Goal: Task Accomplishment & Management: Manage account settings

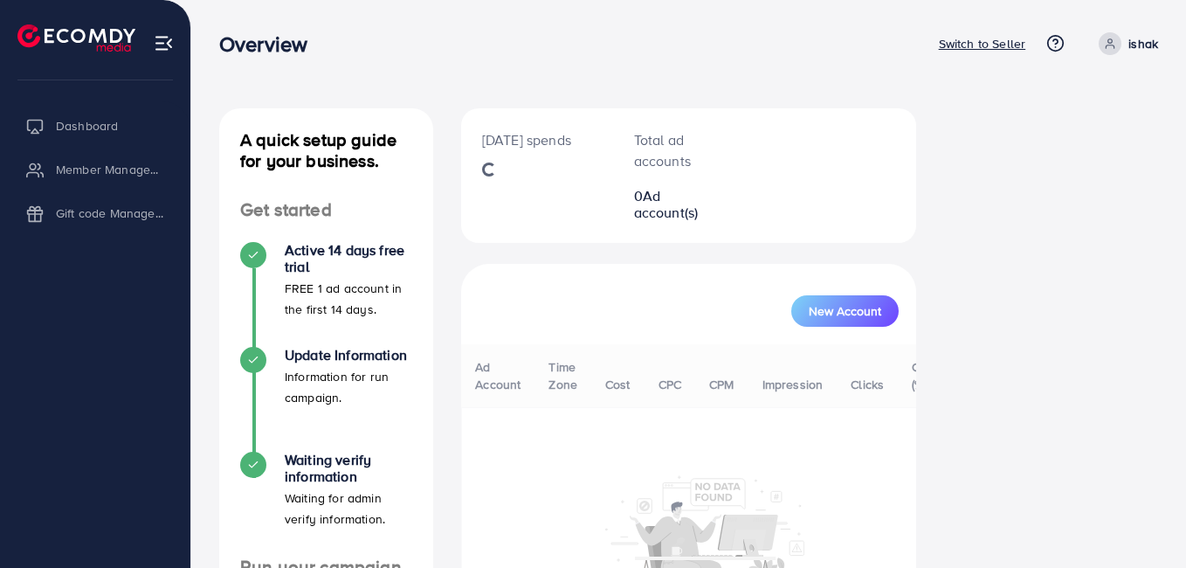
select select "*"
select select "****"
select select "*"
select select "****"
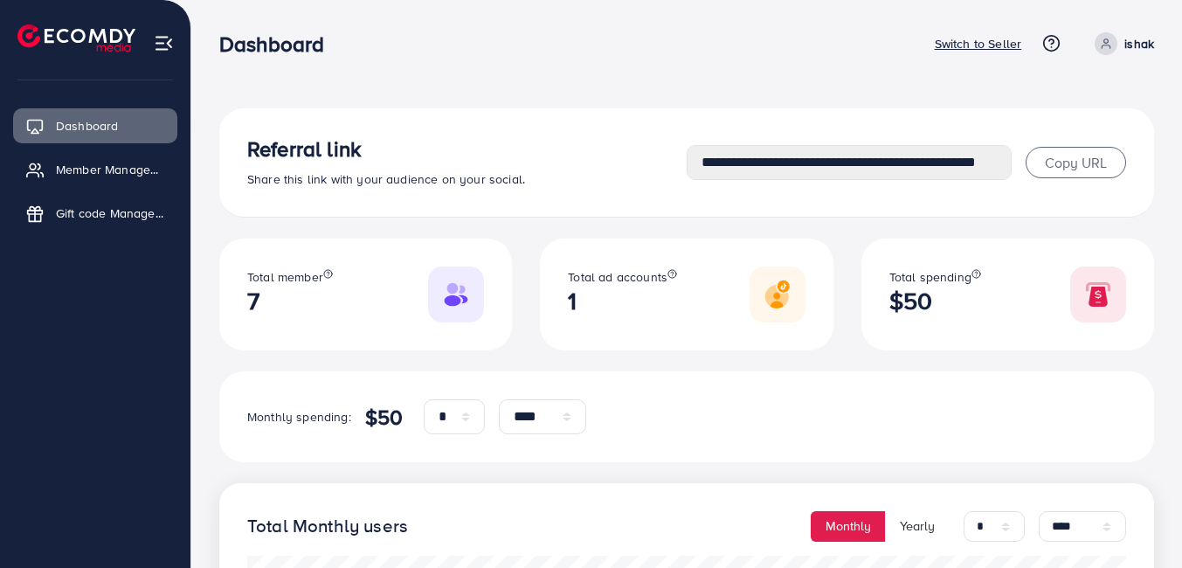
click at [1102, 45] on icon at bounding box center [1106, 46] width 8 height 3
click at [1019, 118] on link "Log out" at bounding box center [1070, 104] width 166 height 39
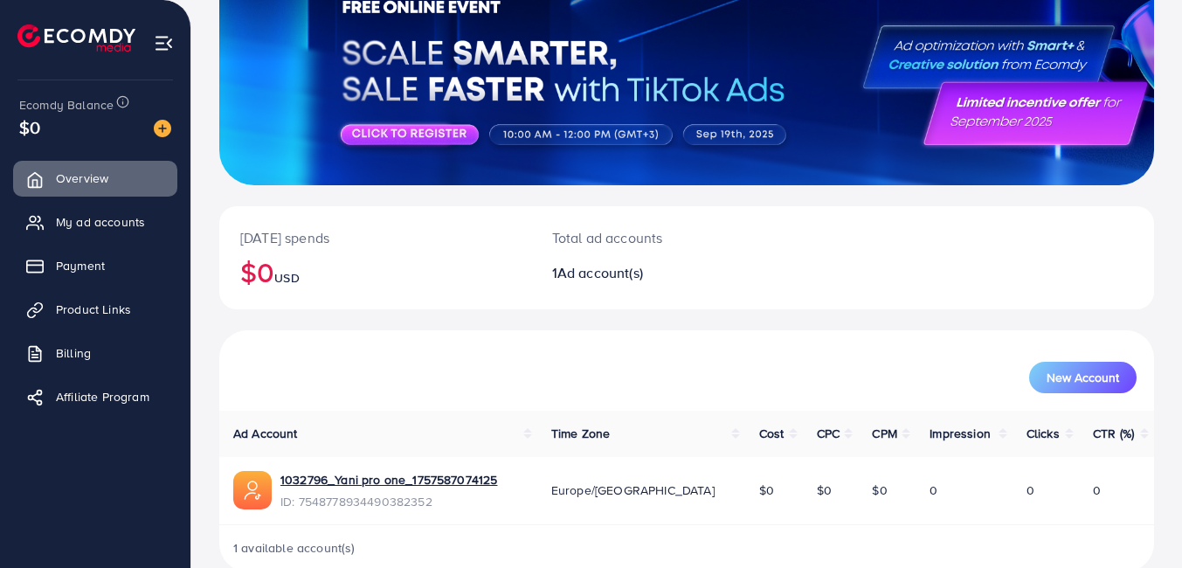
scroll to position [190, 0]
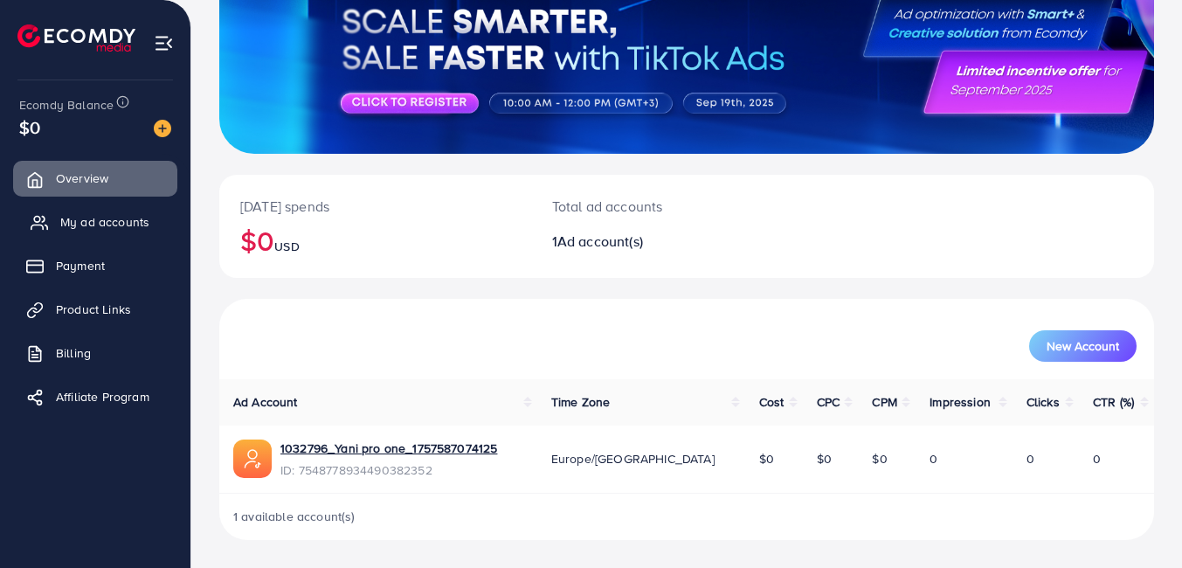
click at [84, 224] on span "My ad accounts" at bounding box center [104, 221] width 89 height 17
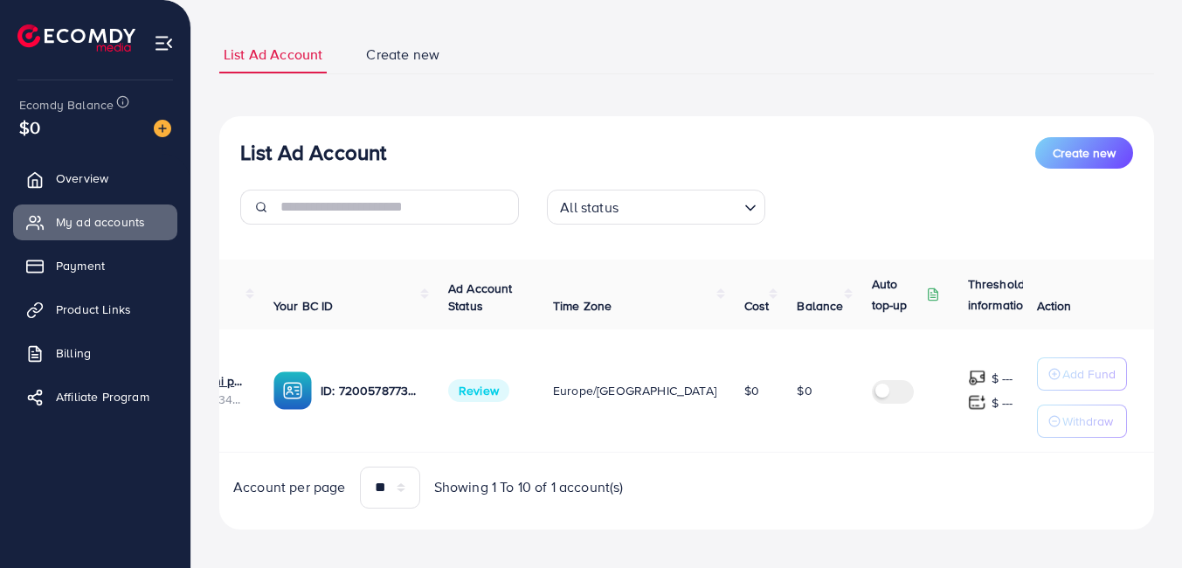
scroll to position [0, 139]
click at [103, 297] on link "Product Links" at bounding box center [95, 309] width 164 height 35
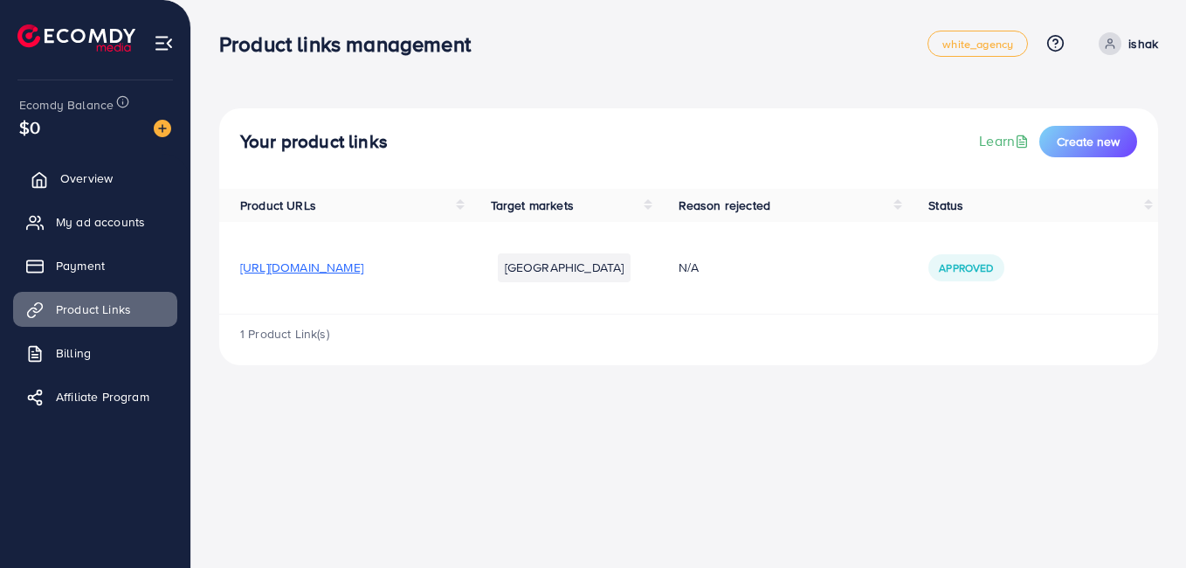
click at [95, 191] on link "Overview" at bounding box center [95, 178] width 164 height 35
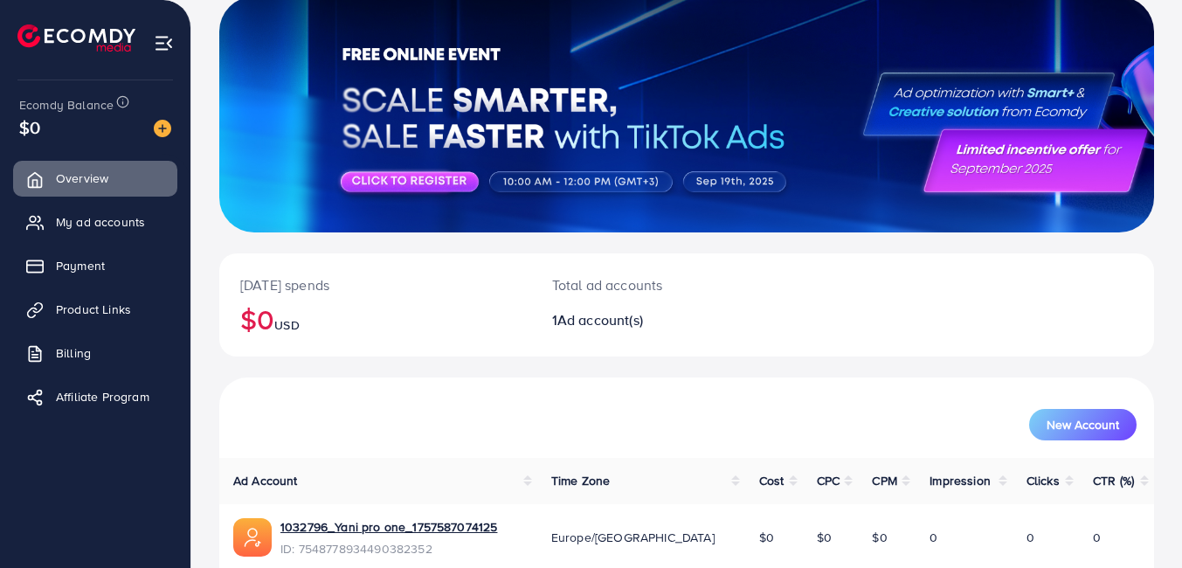
scroll to position [190, 0]
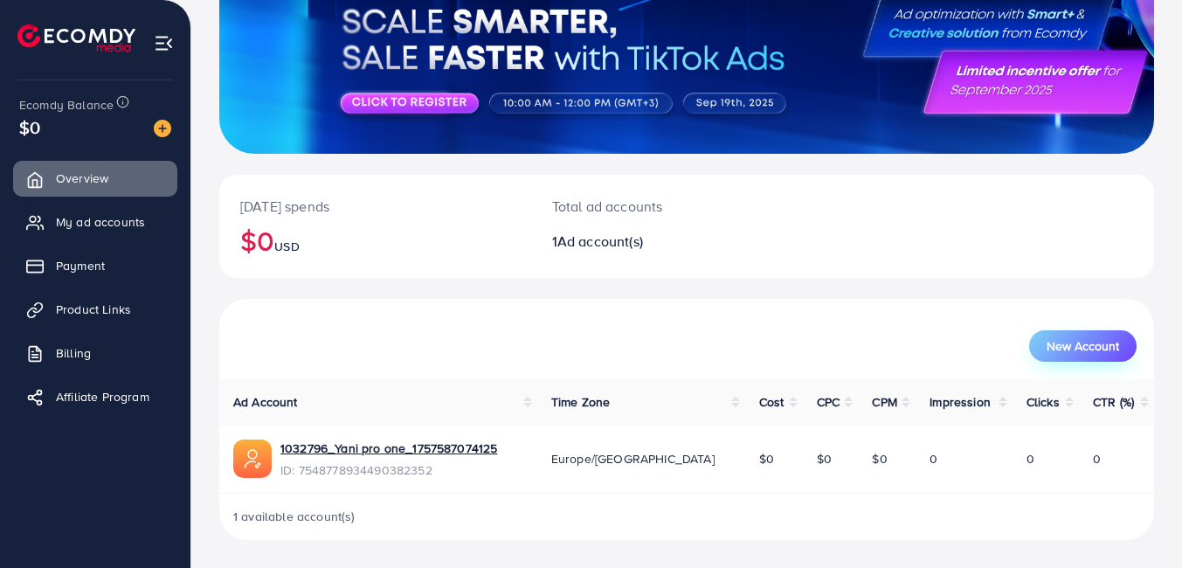
click at [1079, 352] on span "New Account" at bounding box center [1082, 346] width 72 height 12
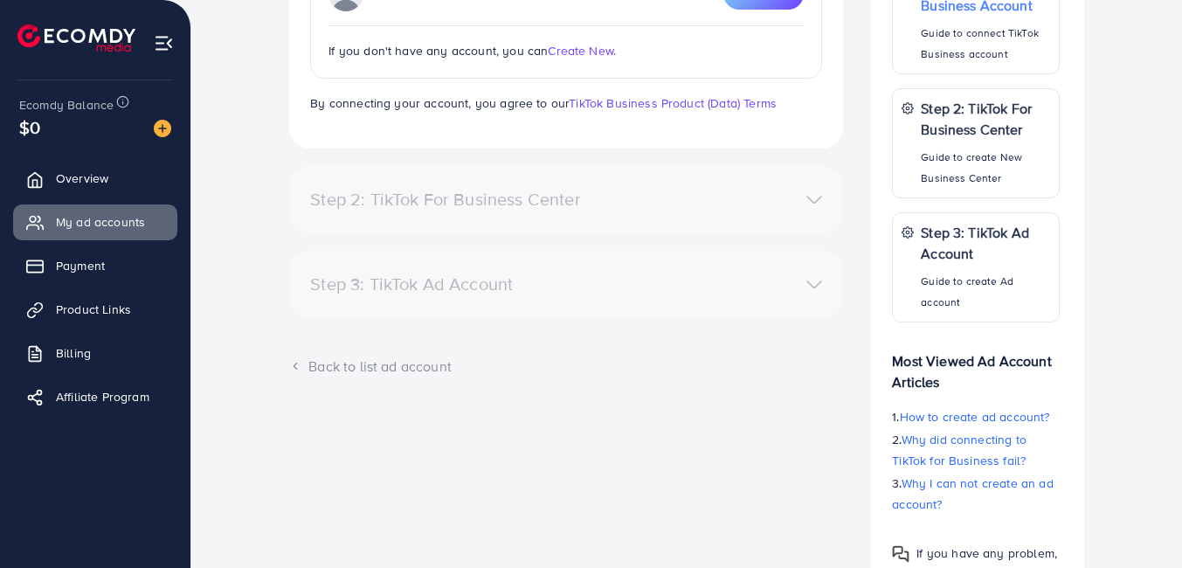
scroll to position [210, 0]
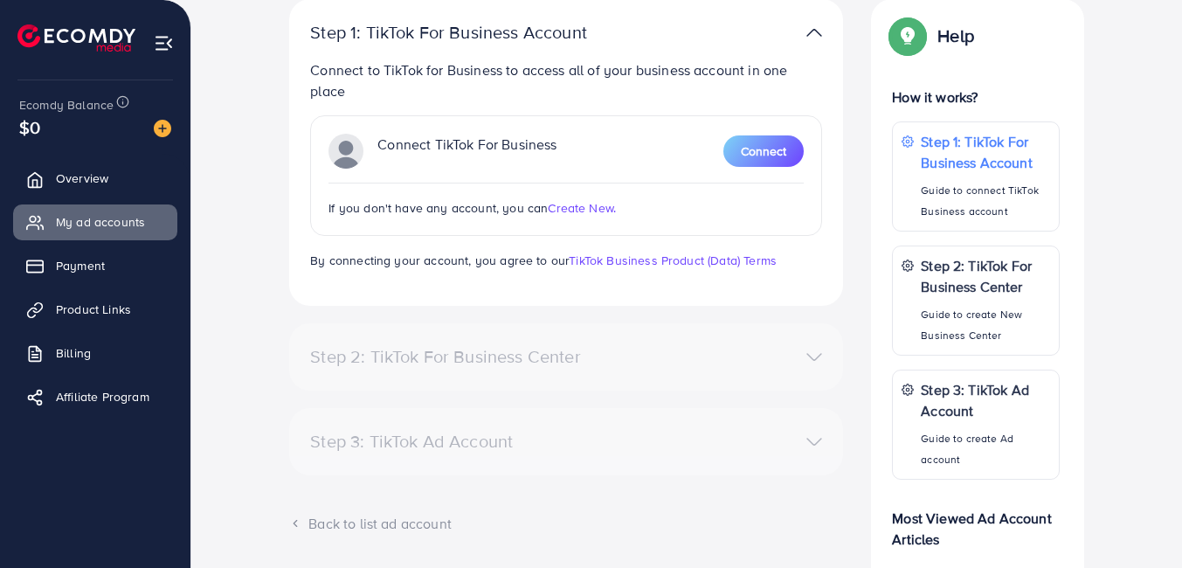
click at [590, 204] on span "Create New." at bounding box center [582, 207] width 68 height 17
click at [160, 134] on img at bounding box center [162, 128] width 17 height 17
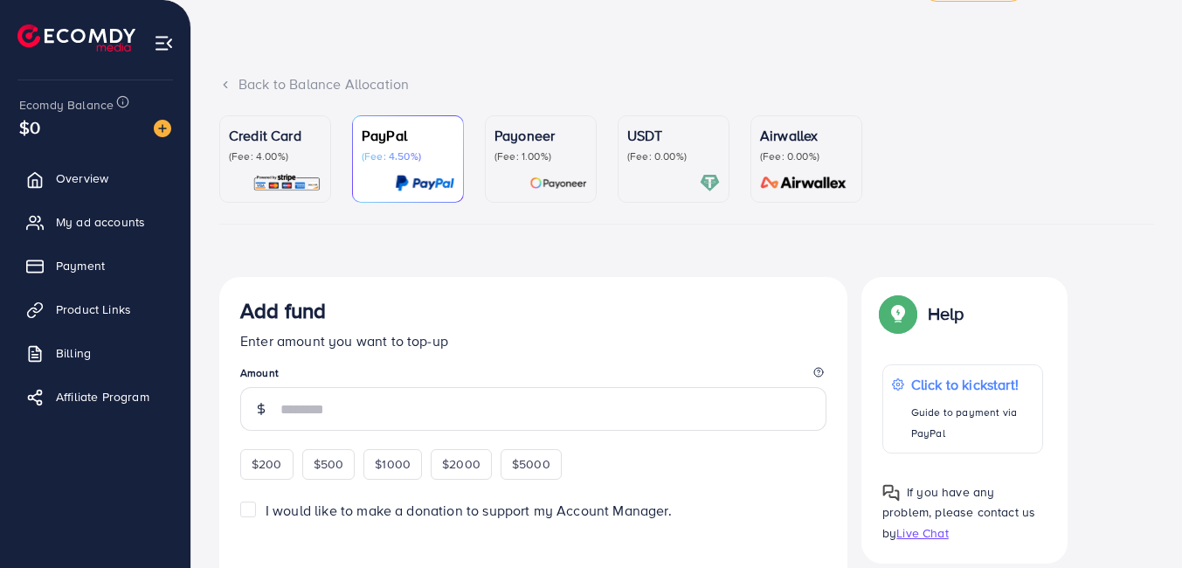
scroll to position [59, 0]
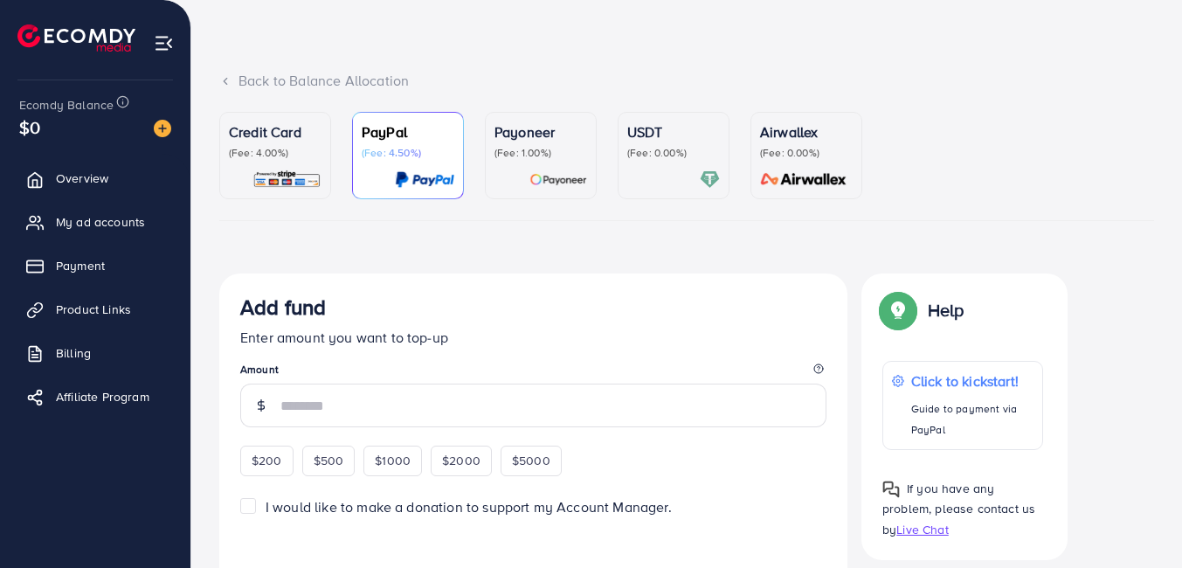
click at [656, 175] on div at bounding box center [673, 179] width 93 height 20
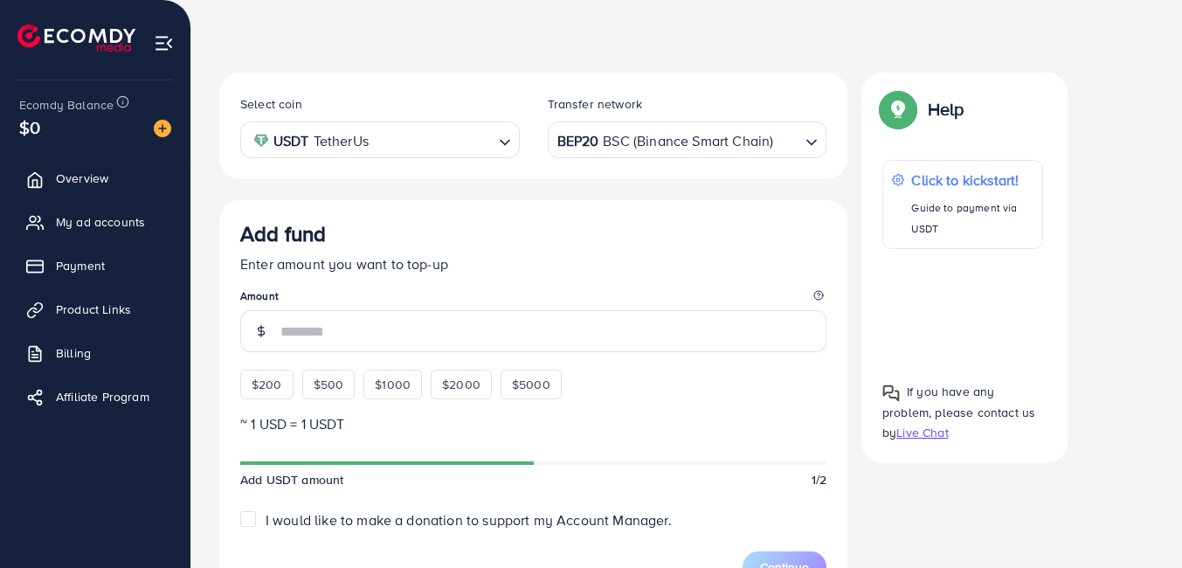
scroll to position [349, 0]
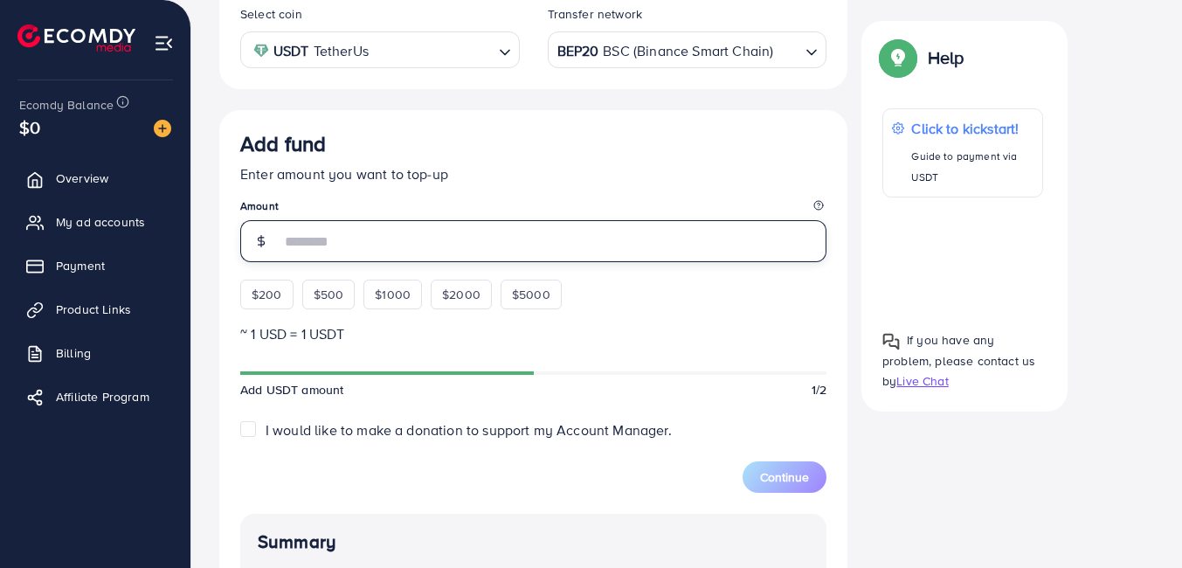
click at [383, 231] on input "number" at bounding box center [553, 241] width 546 height 42
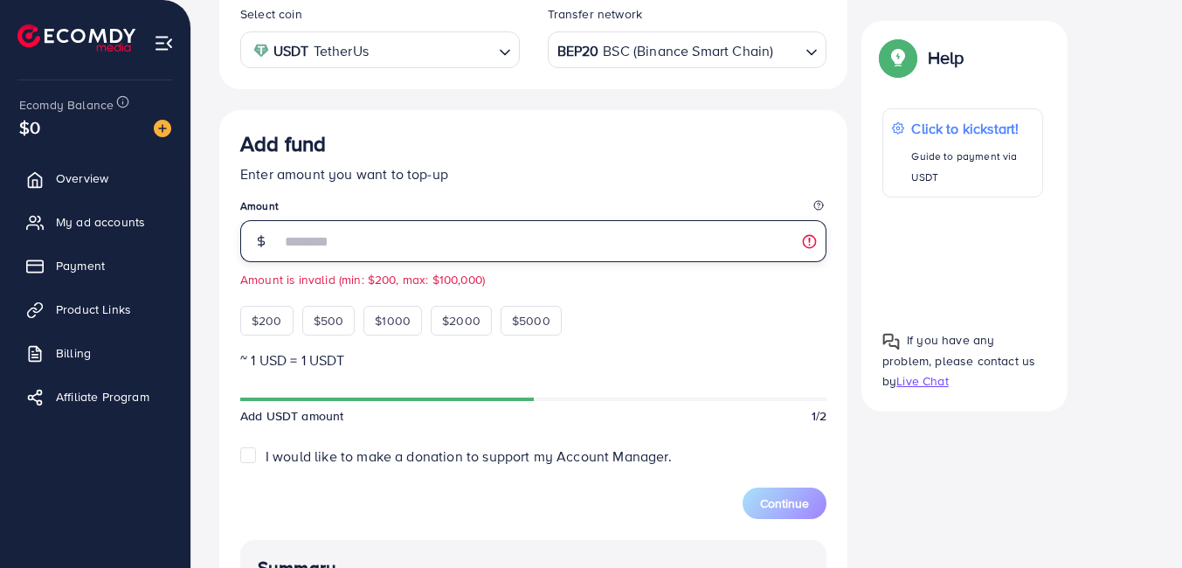
type input "**"
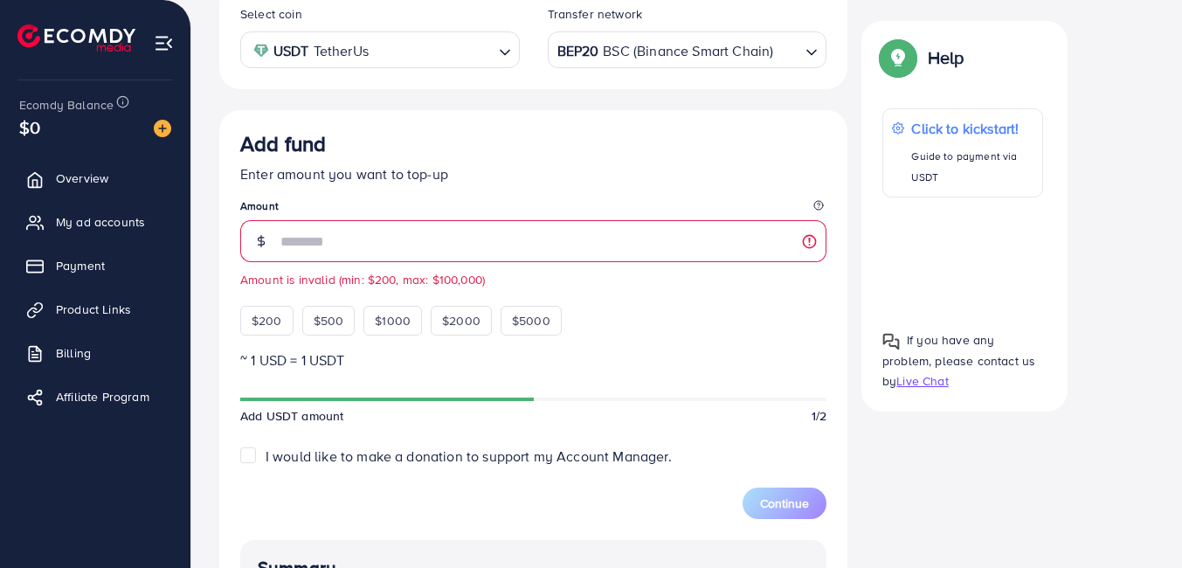
click at [512, 178] on p "Enter amount you want to top-up" at bounding box center [533, 173] width 586 height 21
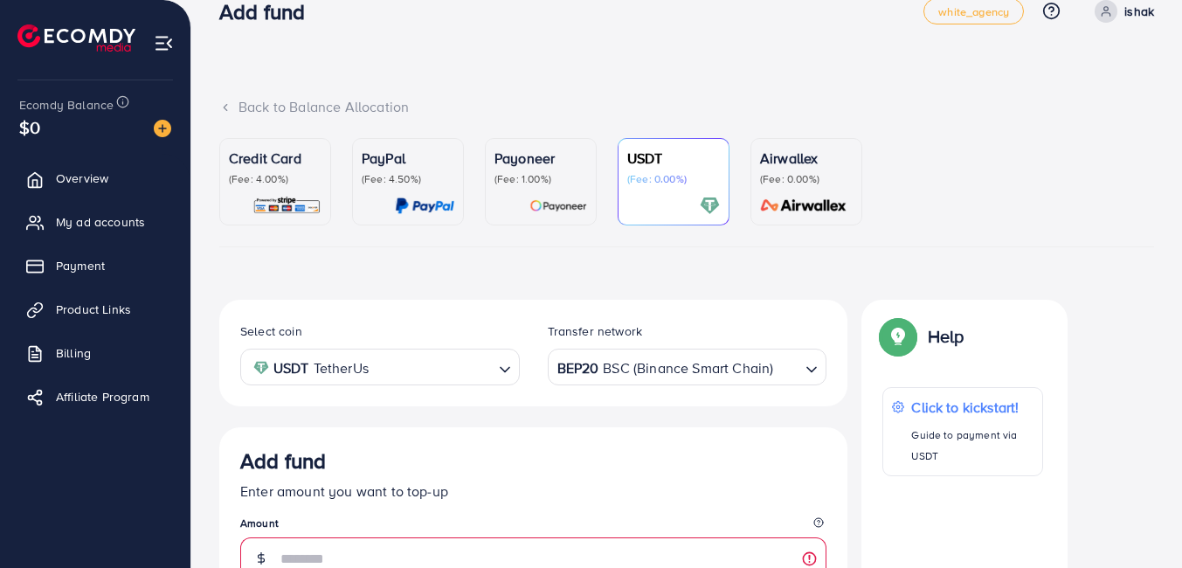
scroll to position [0, 0]
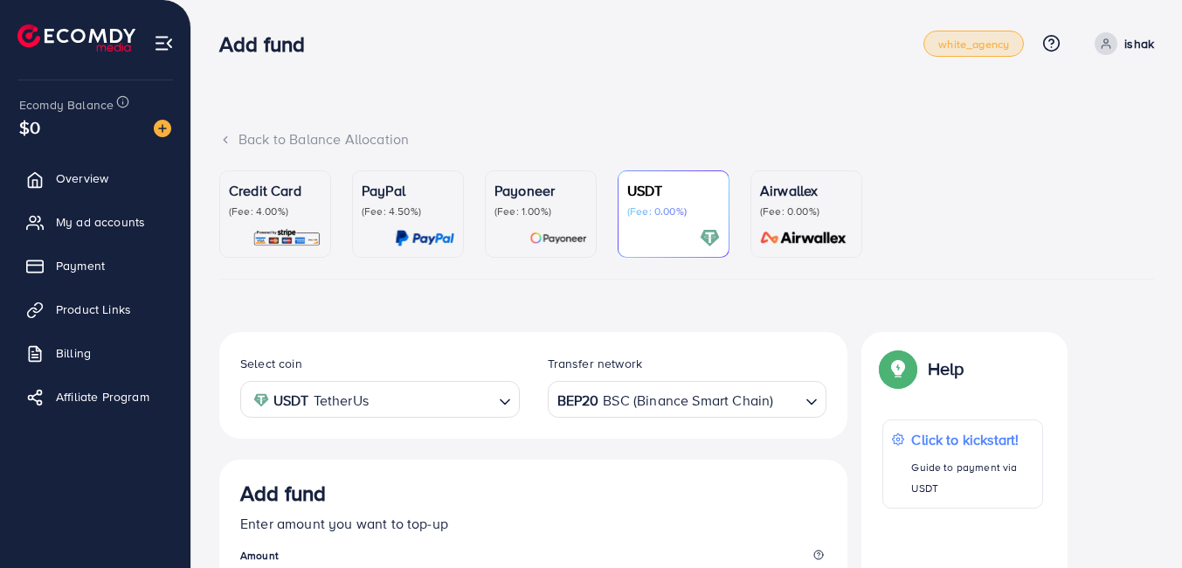
click at [964, 47] on span "white_agency" at bounding box center [973, 43] width 71 height 11
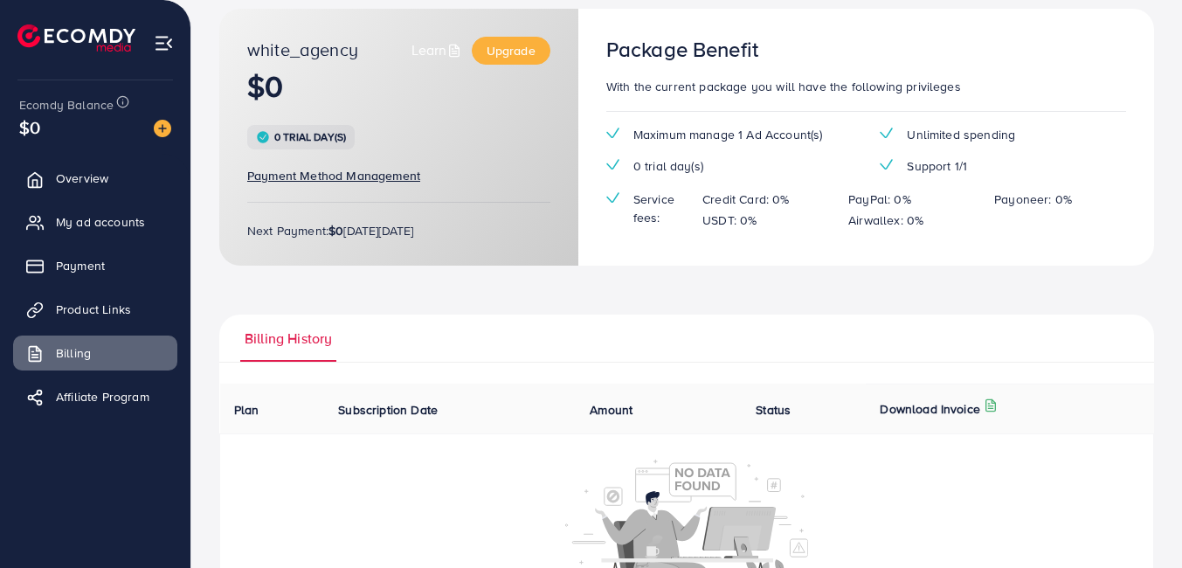
scroll to position [216, 0]
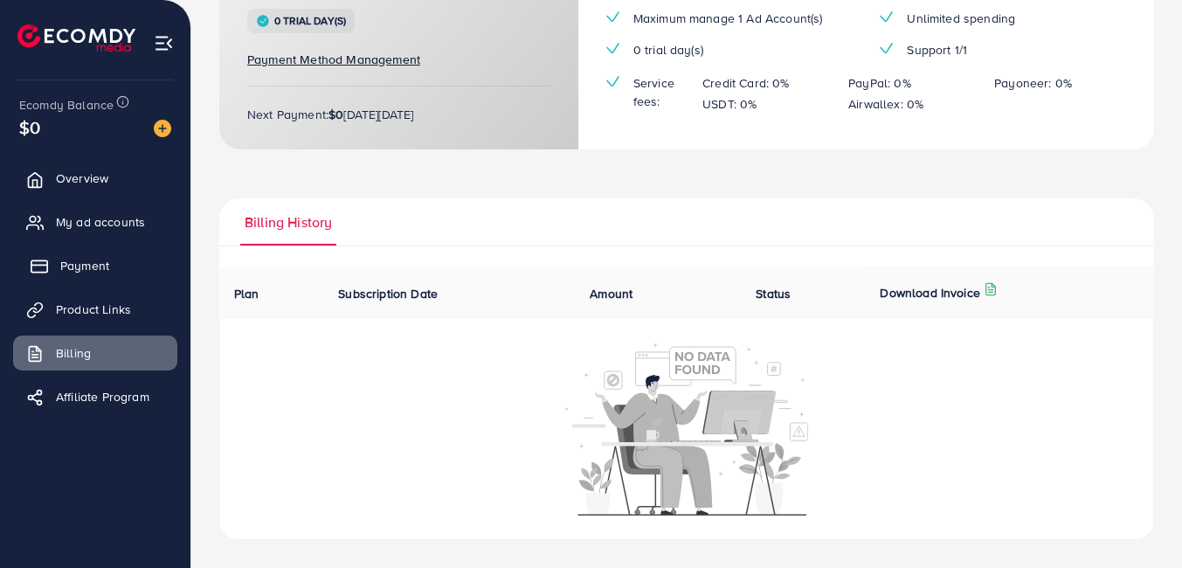
click at [67, 259] on span "Payment" at bounding box center [84, 265] width 49 height 17
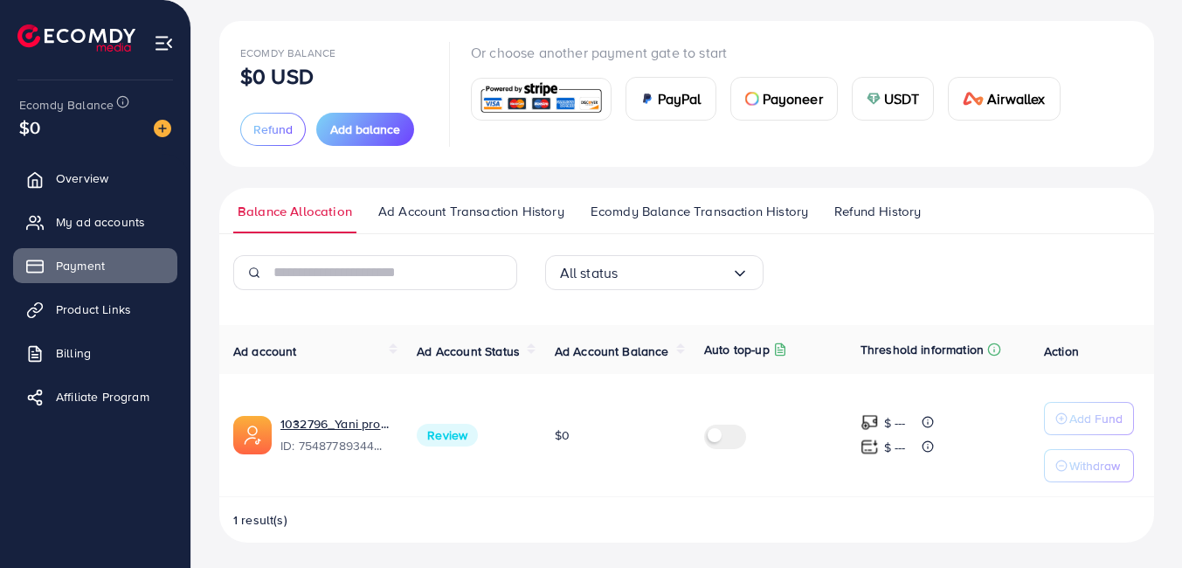
scroll to position [90, 0]
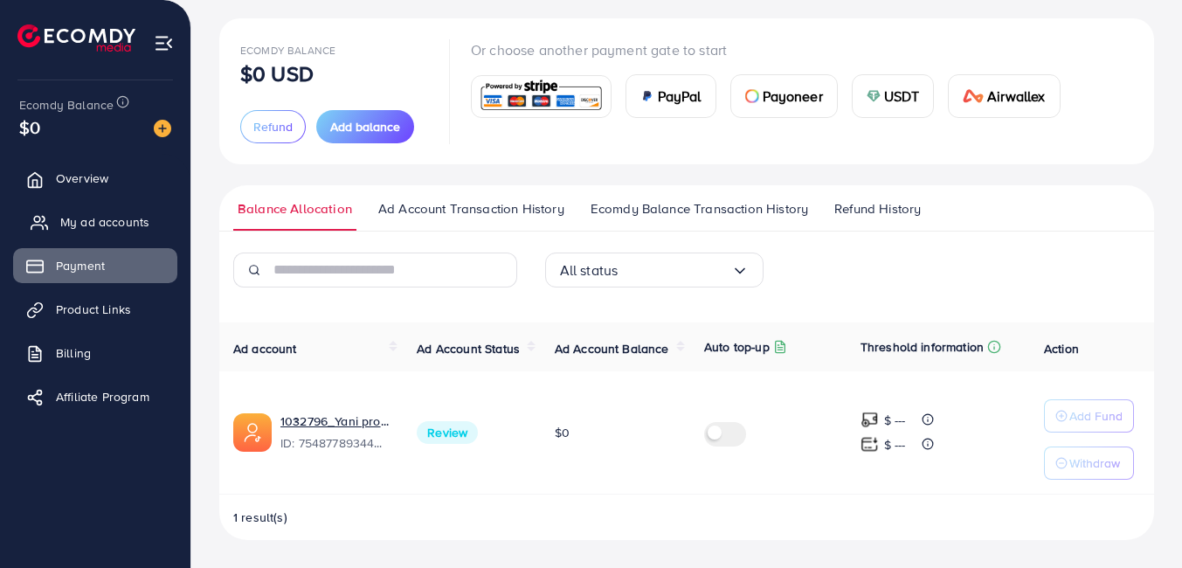
click at [107, 230] on span "My ad accounts" at bounding box center [104, 221] width 89 height 17
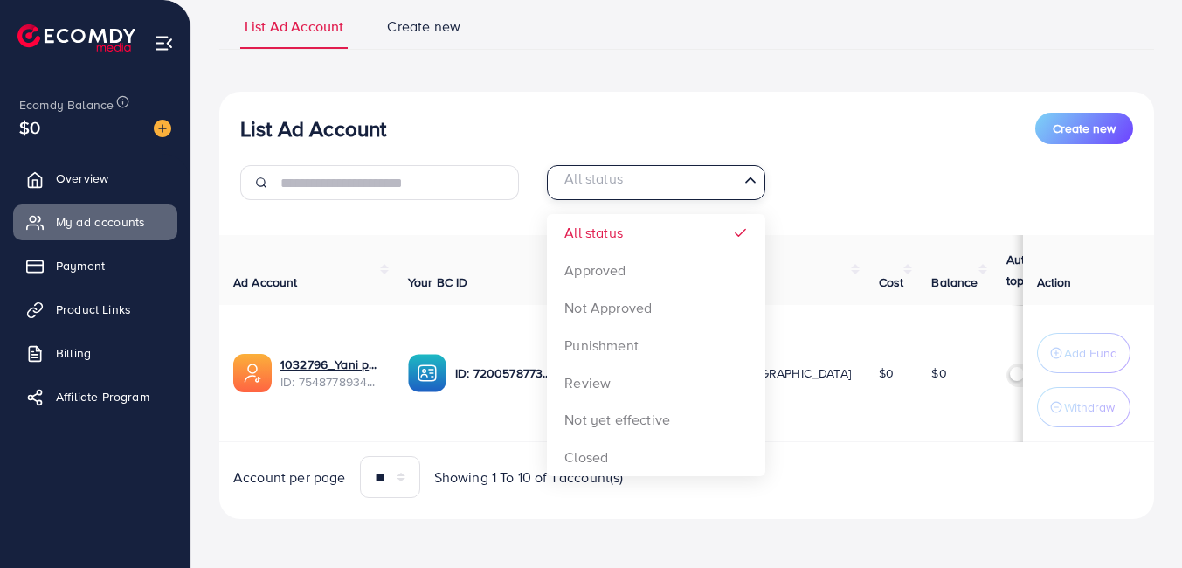
click at [579, 170] on div "All status" at bounding box center [646, 181] width 186 height 31
click at [579, 170] on input "Search for option" at bounding box center [646, 182] width 183 height 27
click at [424, 223] on div "List Ad Account Create new All status Loading... All status Approved Not Approv…" at bounding box center [686, 305] width 934 height 427
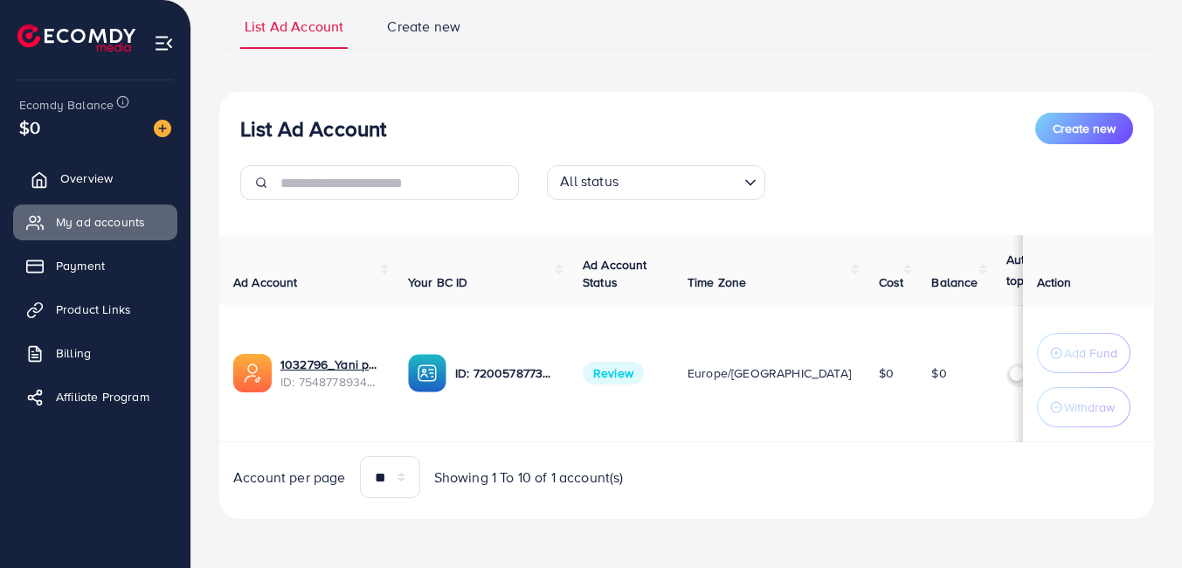
click at [129, 183] on link "Overview" at bounding box center [95, 178] width 164 height 35
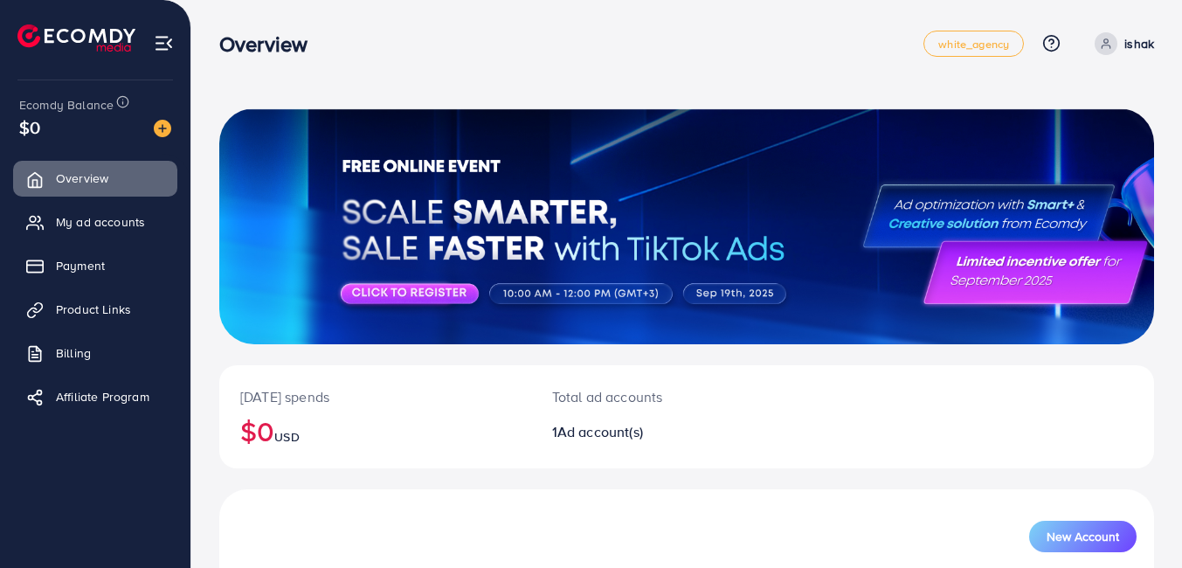
scroll to position [190, 0]
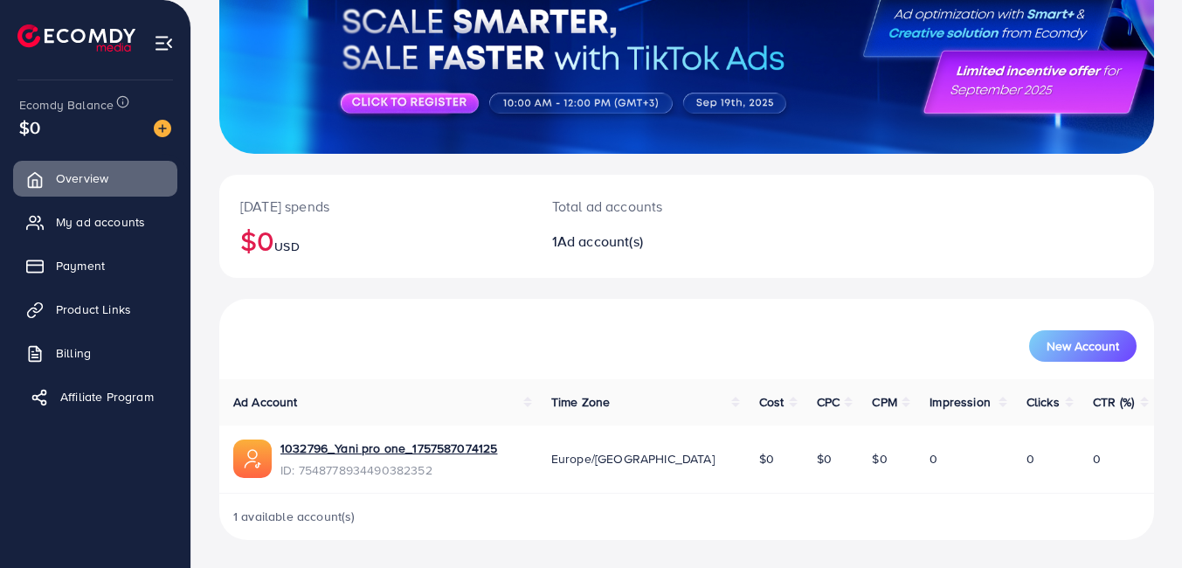
click at [79, 396] on span "Affiliate Program" at bounding box center [106, 396] width 93 height 17
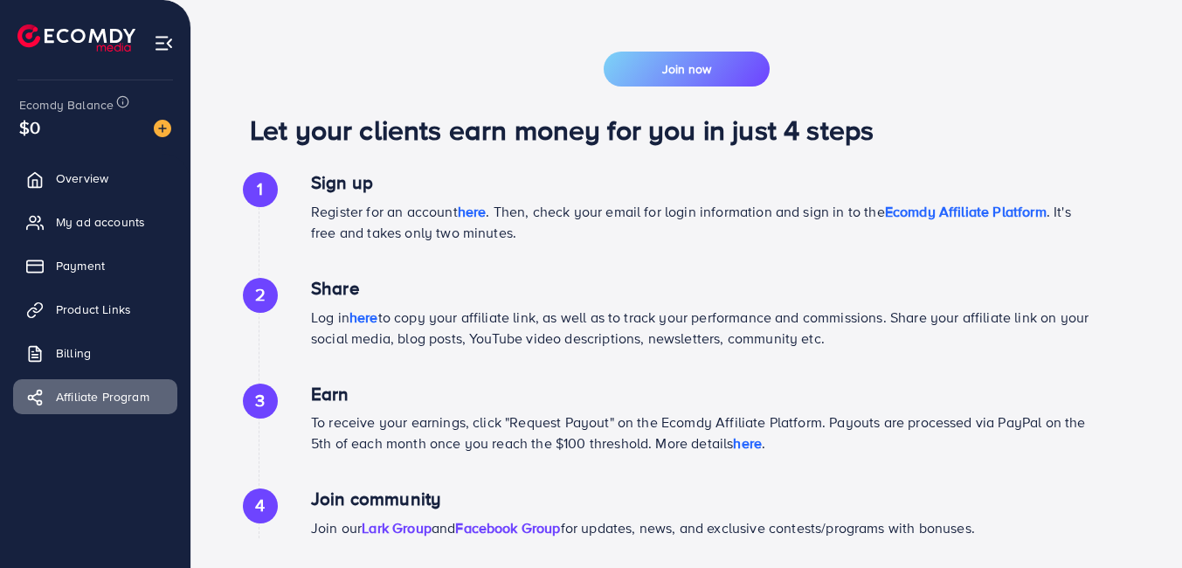
scroll to position [951, 0]
